Goal: Task Accomplishment & Management: Use online tool/utility

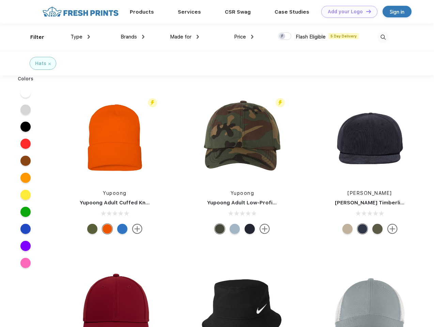
scroll to position [0, 0]
click at [347, 12] on link "Add your Logo Design Tool" at bounding box center [350, 12] width 56 height 12
click at [0, 0] on div "Design Tool" at bounding box center [0, 0] width 0 height 0
click at [366, 11] on link "Add your Logo Design Tool" at bounding box center [350, 12] width 56 height 12
click at [33, 37] on div "Filter" at bounding box center [37, 37] width 14 height 8
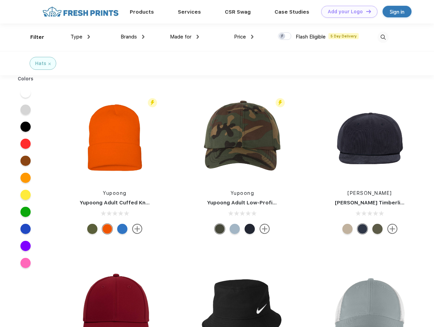
click at [80, 37] on span "Type" at bounding box center [77, 37] width 12 height 6
click at [133, 37] on span "Brands" at bounding box center [129, 37] width 16 height 6
click at [185, 37] on span "Made for" at bounding box center [180, 37] width 21 height 6
click at [244, 37] on span "Price" at bounding box center [240, 37] width 12 height 6
click at [285, 36] on div at bounding box center [284, 36] width 13 height 8
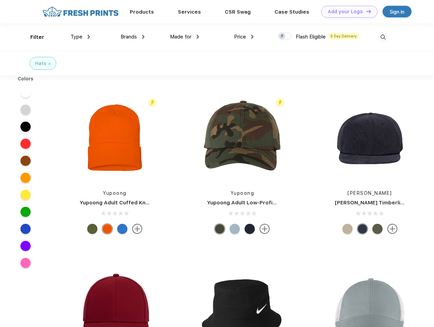
click at [283, 36] on input "checkbox" at bounding box center [280, 34] width 4 height 4
click at [383, 37] on img at bounding box center [383, 37] width 11 height 11
